Goal: Transaction & Acquisition: Book appointment/travel/reservation

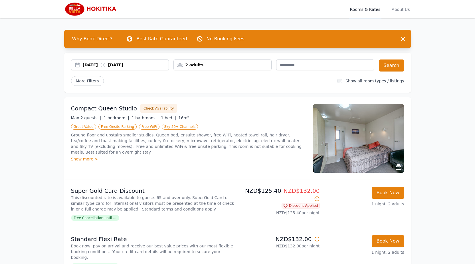
click at [93, 65] on div "[DATE] [DATE]" at bounding box center [126, 65] width 86 height 6
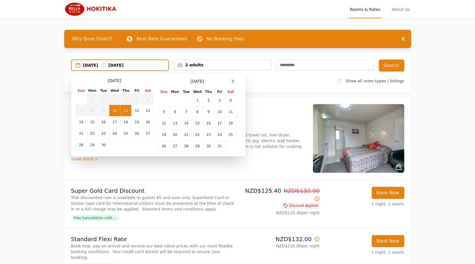
click at [234, 83] on icon at bounding box center [233, 81] width 5 height 5
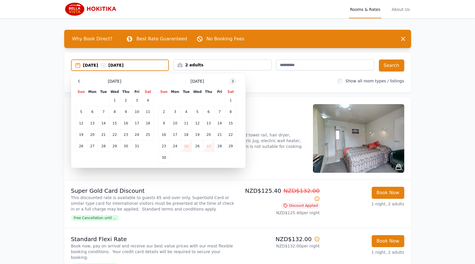
click at [234, 83] on icon at bounding box center [233, 81] width 5 height 5
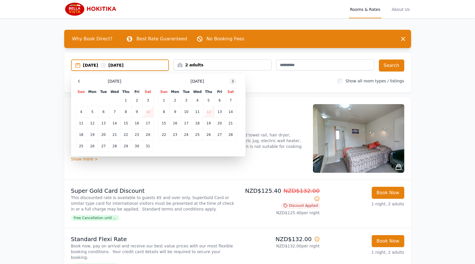
click at [234, 83] on icon at bounding box center [233, 81] width 5 height 5
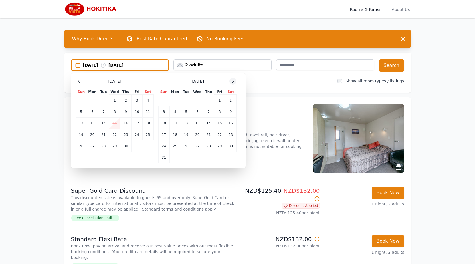
click at [234, 83] on icon at bounding box center [233, 81] width 5 height 5
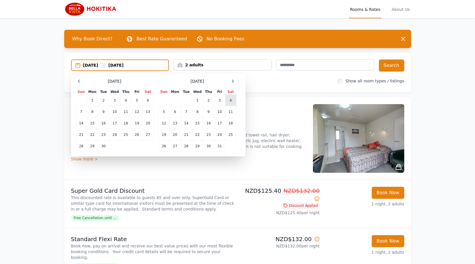
click at [231, 99] on td "4" at bounding box center [230, 99] width 11 height 11
click at [162, 111] on td "5" at bounding box center [163, 111] width 11 height 11
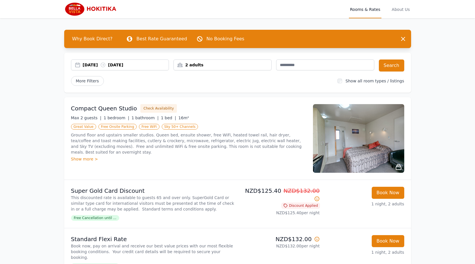
click at [224, 67] on div "2 adults" at bounding box center [223, 65] width 98 height 6
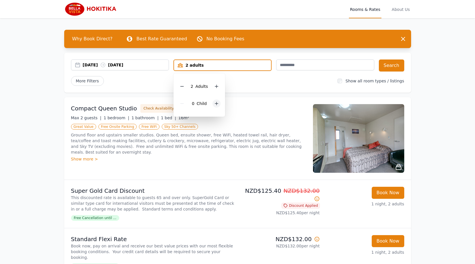
click at [215, 103] on icon at bounding box center [216, 103] width 3 height 3
click at [216, 103] on icon at bounding box center [216, 103] width 3 height 3
click at [395, 65] on button "Search" at bounding box center [391, 65] width 25 height 12
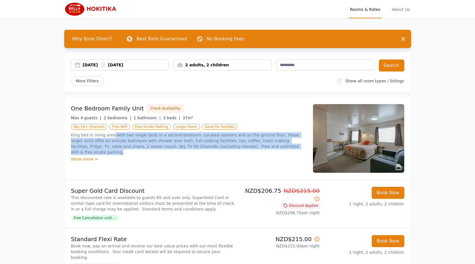
drag, startPoint x: 110, startPoint y: 136, endPoint x: 268, endPoint y: 146, distance: 157.9
click at [268, 146] on p "King bed in living area with two single beds in a second bedroom. Located upsta…" at bounding box center [188, 143] width 235 height 23
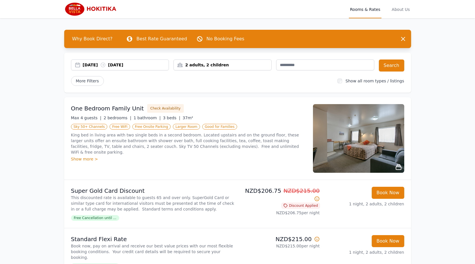
click at [84, 156] on div "Show more >" at bounding box center [188, 159] width 235 height 6
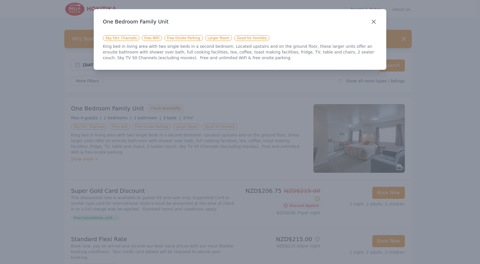
click at [377, 21] on icon "button" at bounding box center [373, 21] width 7 height 7
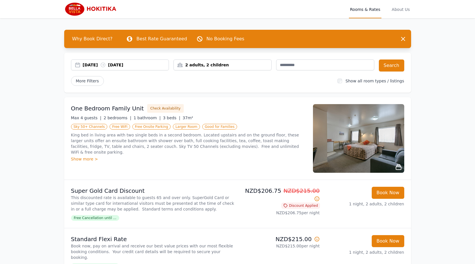
scroll to position [86, 0]
